Goal: Task Accomplishment & Management: Use online tool/utility

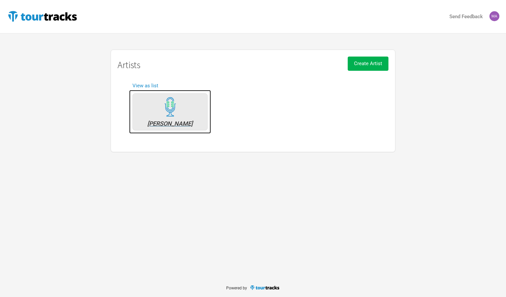
click at [165, 126] on div "[PERSON_NAME]" at bounding box center [170, 124] width 68 height 6
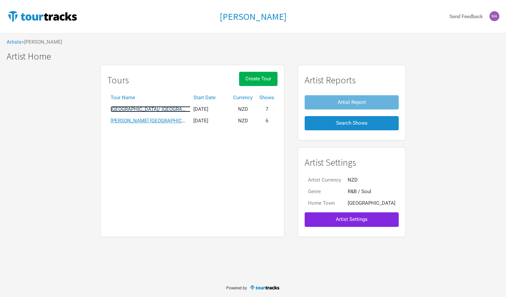
click at [170, 111] on link "[GEOGRAPHIC_DATA]/ [GEOGRAPHIC_DATA] [DATE]" at bounding box center [168, 109] width 115 height 6
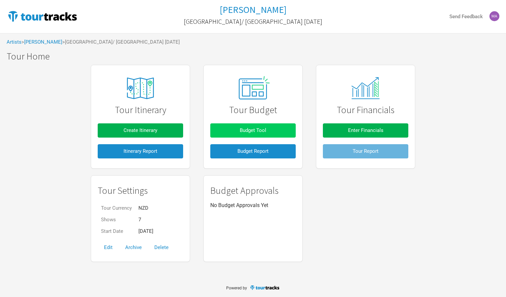
click at [251, 130] on span "Budget Tool" at bounding box center [253, 130] width 26 height 6
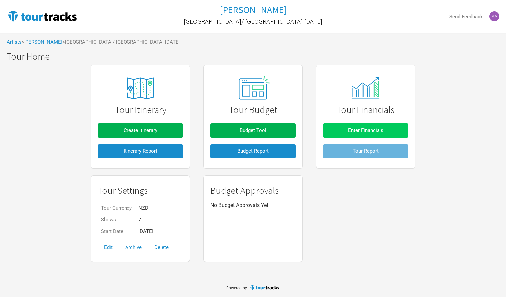
click at [339, 133] on button "Enter Financials" at bounding box center [365, 130] width 85 height 14
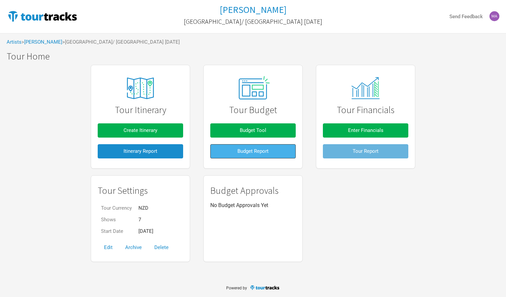
click at [242, 155] on button "Budget Report" at bounding box center [252, 151] width 85 height 14
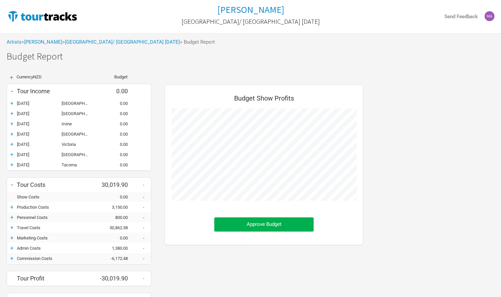
scroll to position [253, 212]
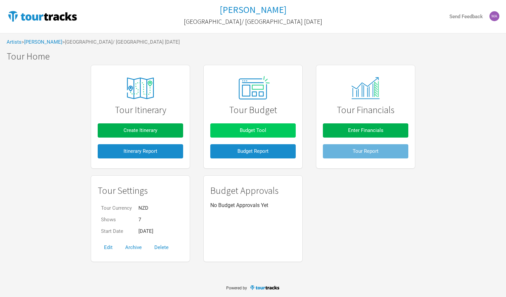
click at [265, 132] on span "Budget Tool" at bounding box center [253, 130] width 26 height 6
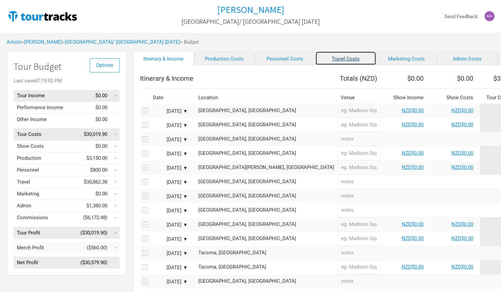
click at [315, 62] on link "Travel Costs" at bounding box center [345, 58] width 61 height 14
select select "Travel Estimates All"
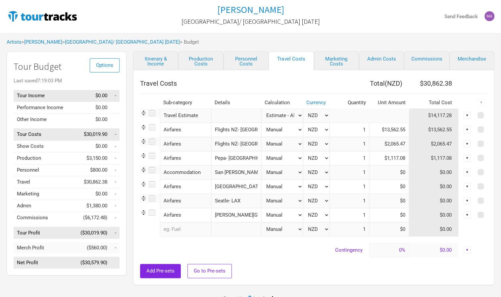
click at [181, 228] on input "text" at bounding box center [185, 229] width 51 height 14
click at [266, 253] on td "Contingency" at bounding box center [254, 250] width 229 height 14
